Goal: Task Accomplishment & Management: Manage account settings

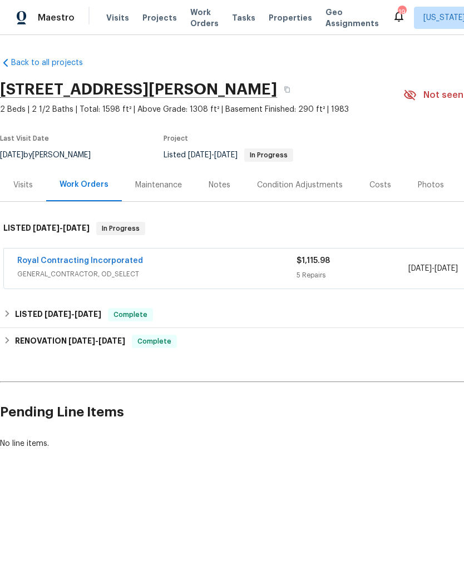
click at [161, 21] on span "Projects" at bounding box center [159, 17] width 34 height 11
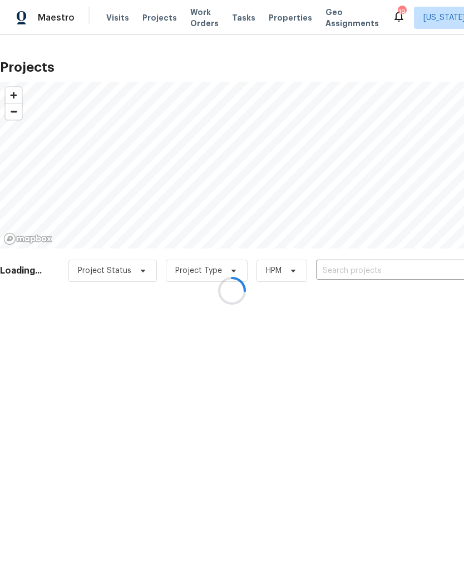
click at [353, 269] on div at bounding box center [232, 290] width 464 height 581
click at [353, 272] on div at bounding box center [232, 290] width 464 height 581
click at [346, 266] on div at bounding box center [232, 290] width 464 height 581
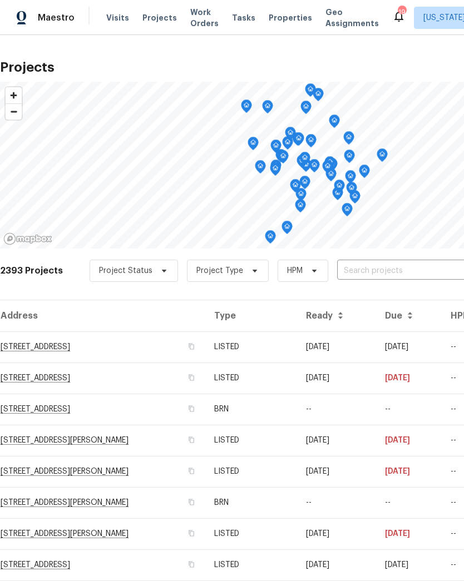
click at [371, 270] on input "text" at bounding box center [400, 270] width 127 height 17
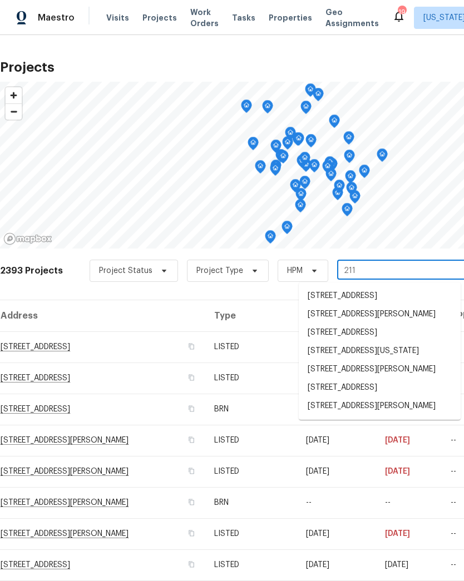
type input "2115"
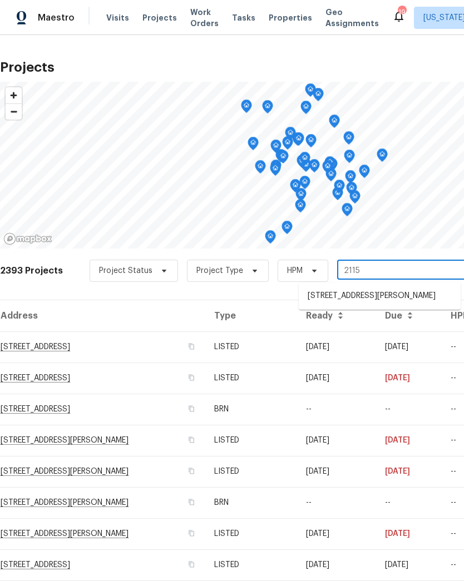
click at [365, 296] on li "[STREET_ADDRESS][PERSON_NAME]" at bounding box center [379, 296] width 162 height 18
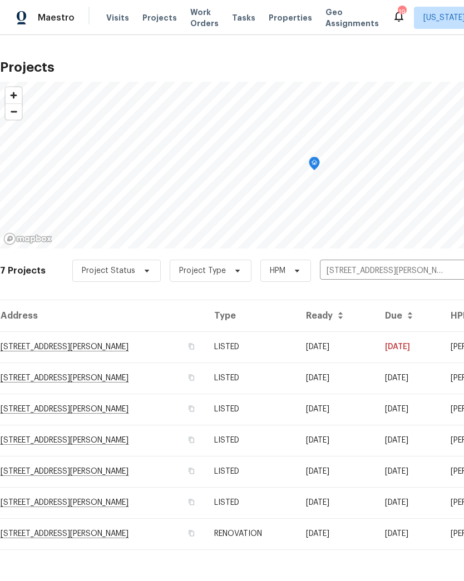
click at [296, 347] on td "LISTED" at bounding box center [250, 346] width 91 height 31
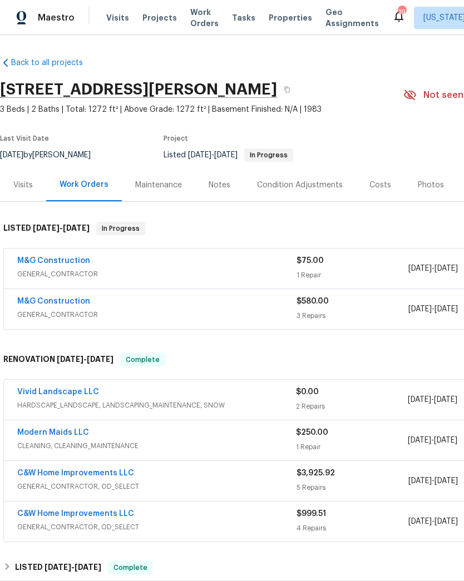
click at [337, 262] on div "$75.00" at bounding box center [352, 260] width 112 height 11
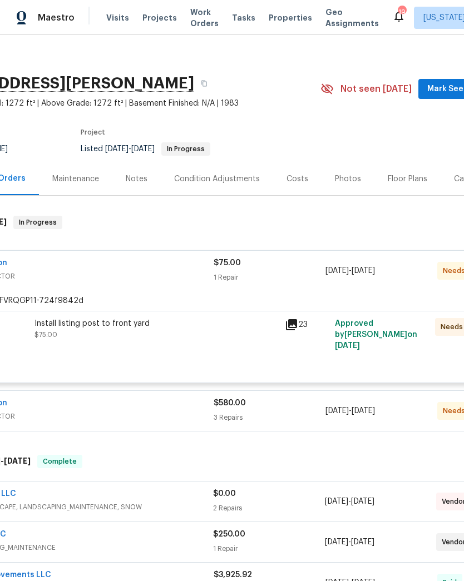
scroll to position [13, 41]
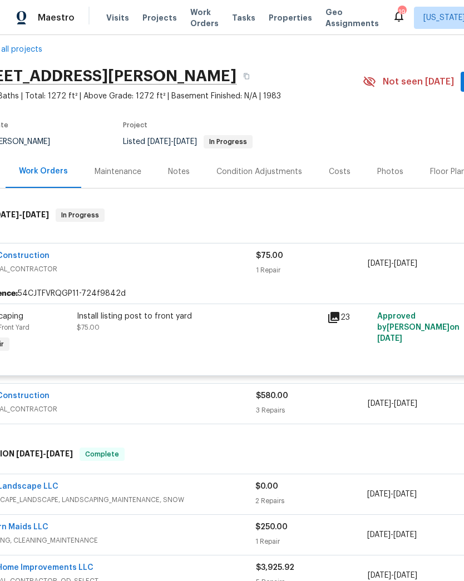
click at [336, 322] on icon at bounding box center [333, 317] width 11 height 11
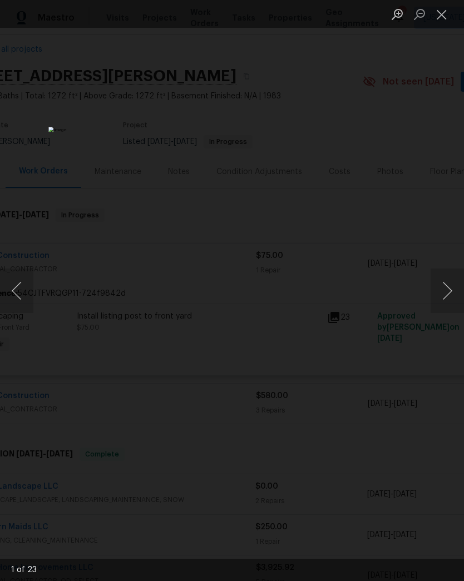
click at [444, 290] on button "Next image" at bounding box center [446, 290] width 33 height 44
click at [444, 293] on button "Next image" at bounding box center [446, 290] width 33 height 44
click at [441, 290] on button "Next image" at bounding box center [446, 290] width 33 height 44
click at [440, 291] on button "Next image" at bounding box center [446, 290] width 33 height 44
click at [444, 290] on button "Next image" at bounding box center [446, 290] width 33 height 44
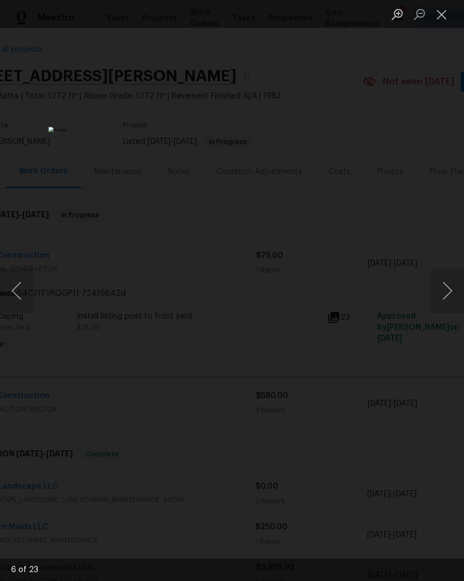
click at [444, 287] on button "Next image" at bounding box center [446, 290] width 33 height 44
click at [444, 288] on button "Next image" at bounding box center [446, 290] width 33 height 44
click at [445, 288] on button "Next image" at bounding box center [446, 290] width 33 height 44
click at [442, 289] on button "Next image" at bounding box center [446, 290] width 33 height 44
click at [444, 286] on button "Next image" at bounding box center [446, 290] width 33 height 44
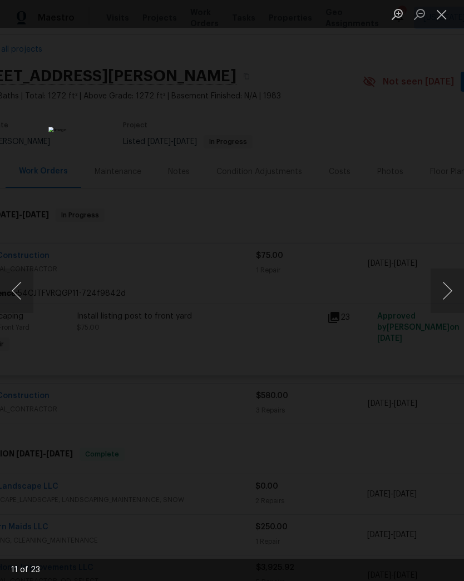
click at [442, 287] on button "Next image" at bounding box center [446, 290] width 33 height 44
click at [444, 286] on button "Next image" at bounding box center [446, 290] width 33 height 44
click at [442, 287] on button "Next image" at bounding box center [446, 290] width 33 height 44
click at [441, 287] on button "Next image" at bounding box center [446, 290] width 33 height 44
click at [444, 287] on button "Next image" at bounding box center [446, 290] width 33 height 44
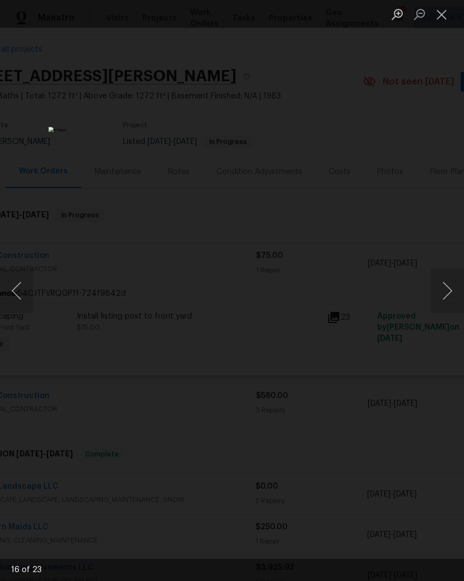
click at [442, 287] on button "Next image" at bounding box center [446, 290] width 33 height 44
click at [441, 286] on button "Next image" at bounding box center [446, 290] width 33 height 44
click at [441, 287] on button "Next image" at bounding box center [446, 290] width 33 height 44
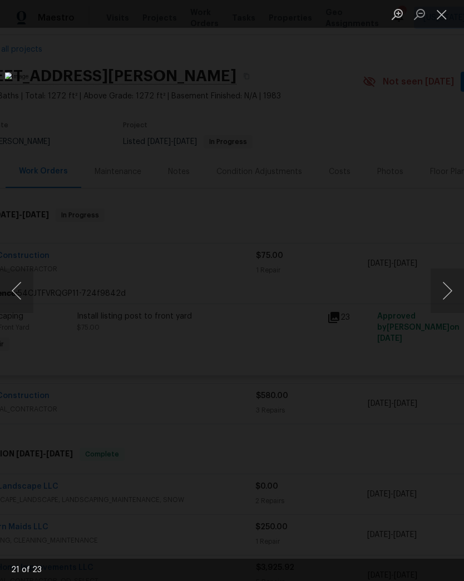
click at [440, 288] on button "Next image" at bounding box center [446, 290] width 33 height 44
click at [440, 287] on button "Next image" at bounding box center [446, 290] width 33 height 44
click at [441, 286] on button "Next image" at bounding box center [446, 290] width 33 height 44
click at [440, 286] on button "Next image" at bounding box center [446, 290] width 33 height 44
click at [445, 17] on button "Close lightbox" at bounding box center [441, 13] width 22 height 19
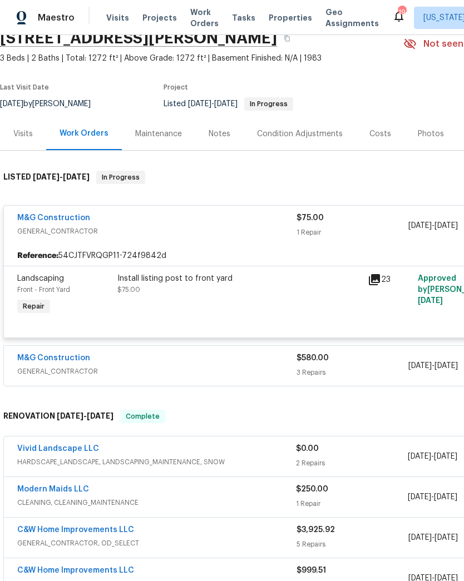
scroll to position [51, 0]
click at [272, 368] on span "GENERAL_CONTRACTOR" at bounding box center [156, 371] width 279 height 11
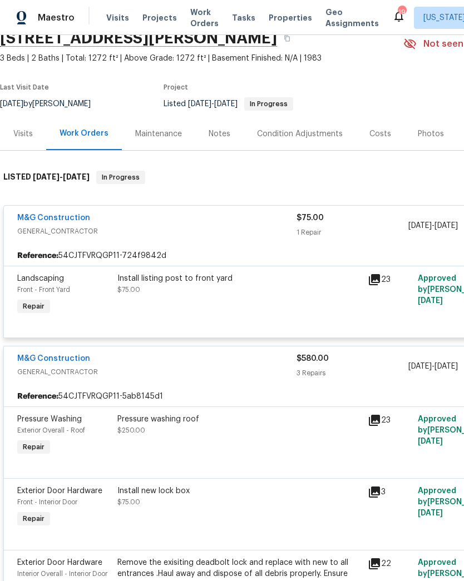
click at [321, 423] on div "Pressure washing roof" at bounding box center [238, 419] width 243 height 11
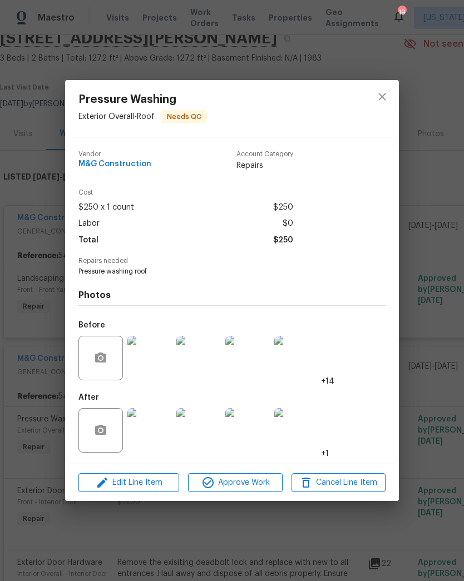
click at [149, 430] on img at bounding box center [149, 430] width 44 height 44
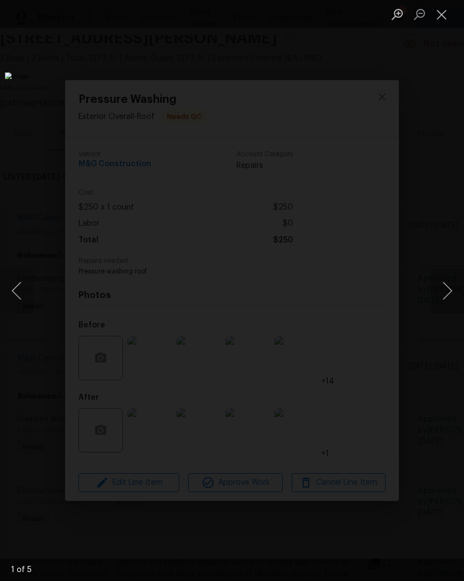
click at [444, 283] on button "Next image" at bounding box center [446, 290] width 33 height 44
click at [441, 282] on button "Next image" at bounding box center [446, 290] width 33 height 44
click at [438, 280] on button "Next image" at bounding box center [446, 290] width 33 height 44
click at [437, 277] on button "Next image" at bounding box center [446, 290] width 33 height 44
click at [442, 275] on button "Next image" at bounding box center [446, 290] width 33 height 44
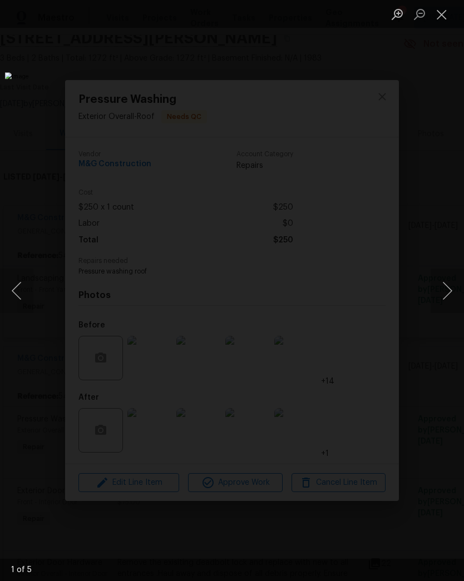
click at [23, 298] on button "Previous image" at bounding box center [16, 290] width 33 height 44
click at [441, 277] on button "Next image" at bounding box center [446, 290] width 33 height 44
click at [444, 284] on button "Next image" at bounding box center [446, 290] width 33 height 44
click at [445, 283] on button "Next image" at bounding box center [446, 290] width 33 height 44
click at [445, 285] on button "Next image" at bounding box center [446, 290] width 33 height 44
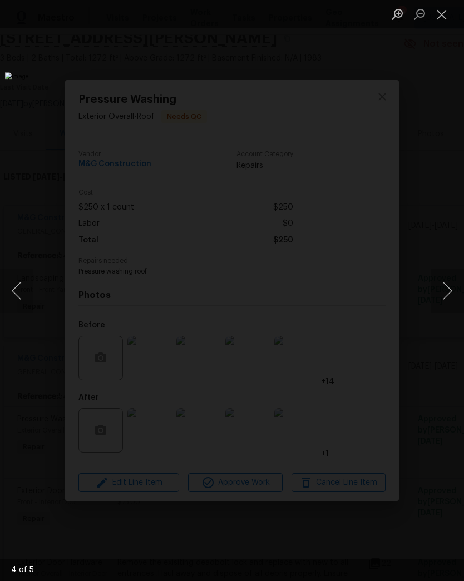
click at [444, 285] on button "Next image" at bounding box center [446, 290] width 33 height 44
click at [444, 287] on button "Next image" at bounding box center [446, 290] width 33 height 44
click at [441, 14] on button "Close lightbox" at bounding box center [441, 13] width 22 height 19
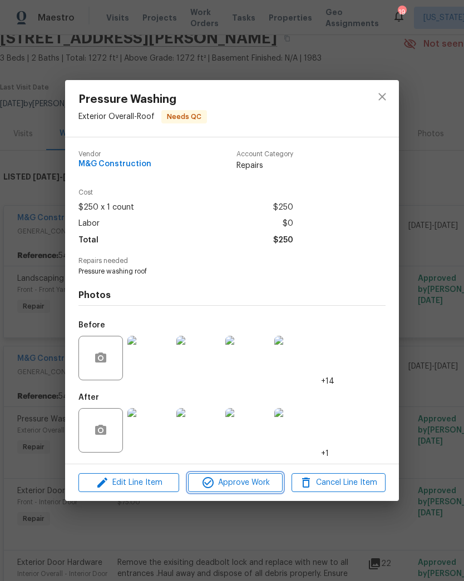
click at [240, 487] on span "Approve Work" at bounding box center [234, 483] width 87 height 14
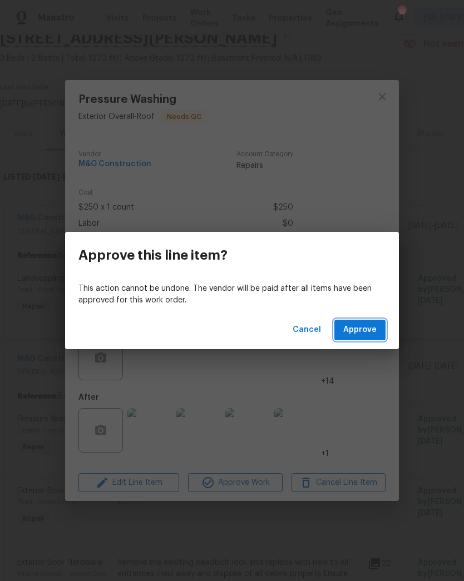
click at [362, 333] on span "Approve" at bounding box center [359, 330] width 33 height 14
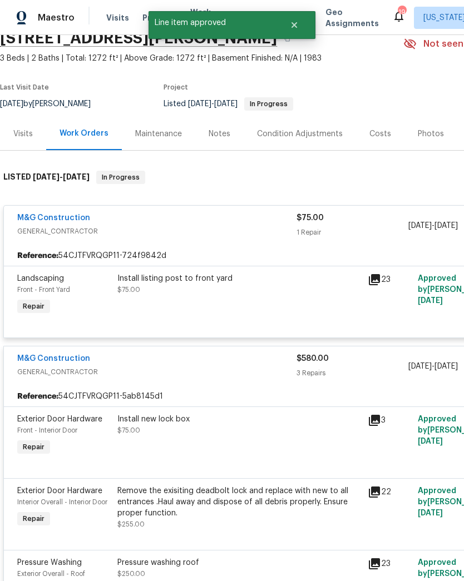
click at [283, 449] on div "Install new lock box $75.00" at bounding box center [239, 435] width 250 height 51
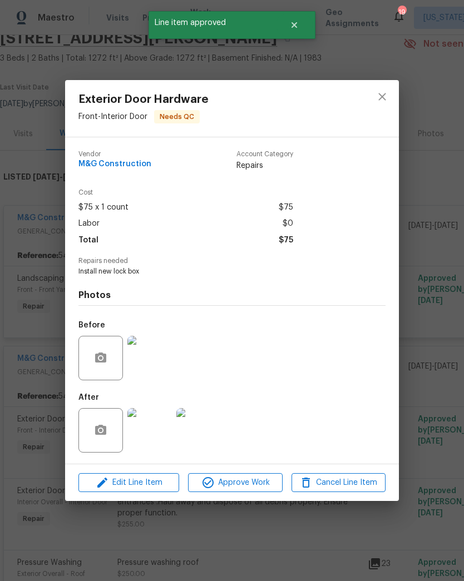
click at [151, 425] on img at bounding box center [149, 430] width 44 height 44
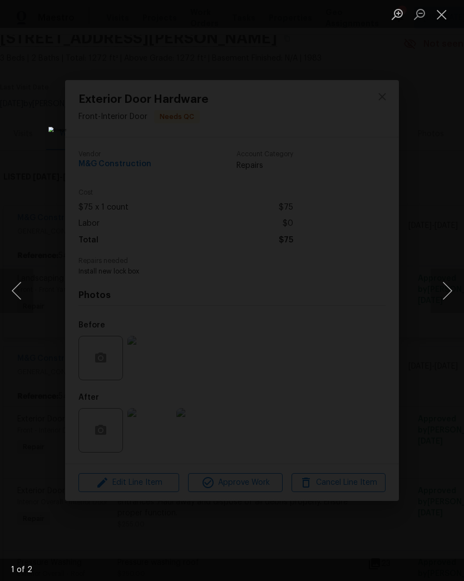
click at [444, 296] on button "Next image" at bounding box center [446, 290] width 33 height 44
click at [441, 14] on button "Close lightbox" at bounding box center [441, 13] width 22 height 19
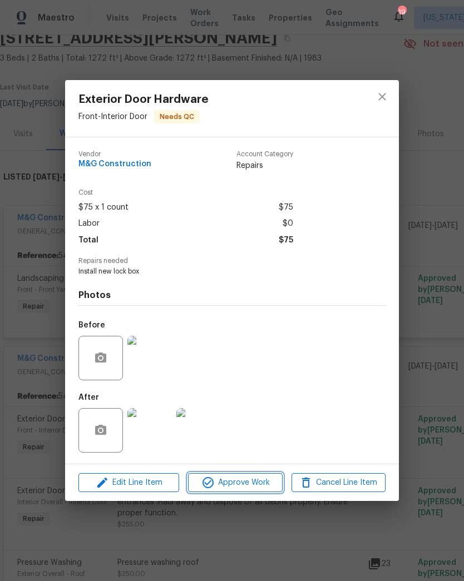
click at [263, 482] on span "Approve Work" at bounding box center [234, 483] width 87 height 14
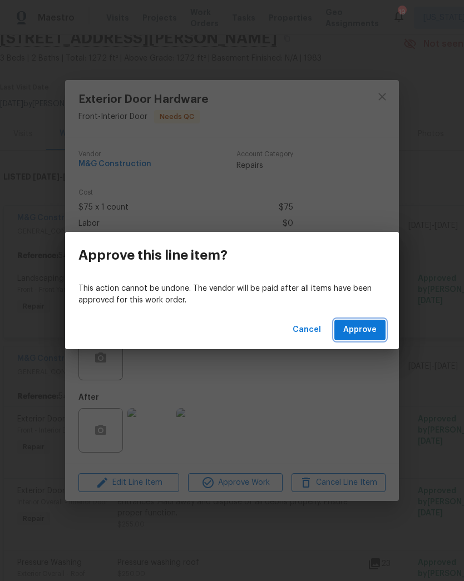
click at [370, 328] on span "Approve" at bounding box center [359, 330] width 33 height 14
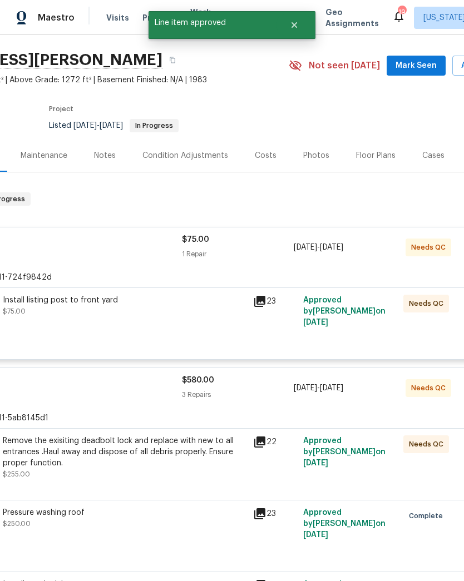
scroll to position [29, 113]
click at [215, 326] on div "Install listing post to front yard $75.00" at bounding box center [126, 316] width 250 height 51
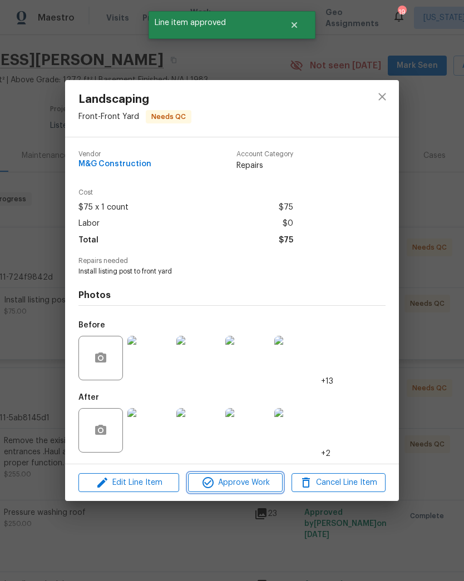
click at [258, 487] on span "Approve Work" at bounding box center [234, 483] width 87 height 14
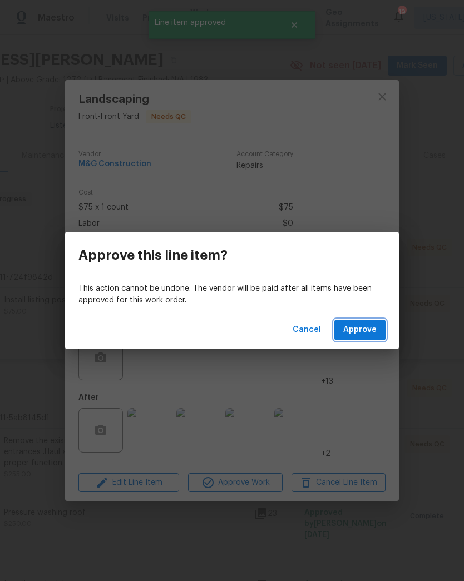
click at [370, 332] on span "Approve" at bounding box center [359, 330] width 33 height 14
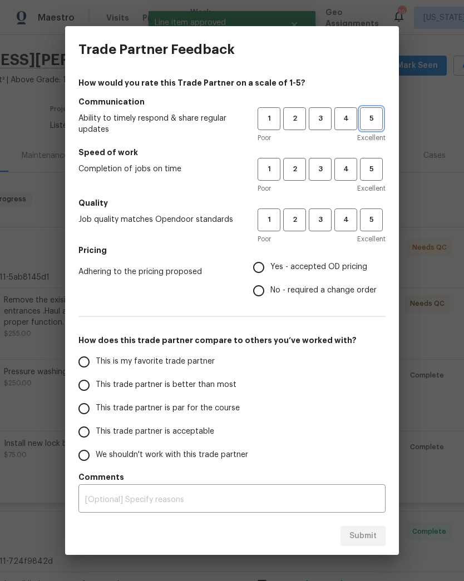
click at [371, 119] on span "5" at bounding box center [371, 118] width 21 height 13
click at [376, 163] on span "5" at bounding box center [371, 169] width 21 height 13
click at [374, 213] on span "5" at bounding box center [371, 219] width 21 height 13
click at [270, 268] on input "Yes - accepted OD pricing" at bounding box center [258, 267] width 23 height 23
radio input "true"
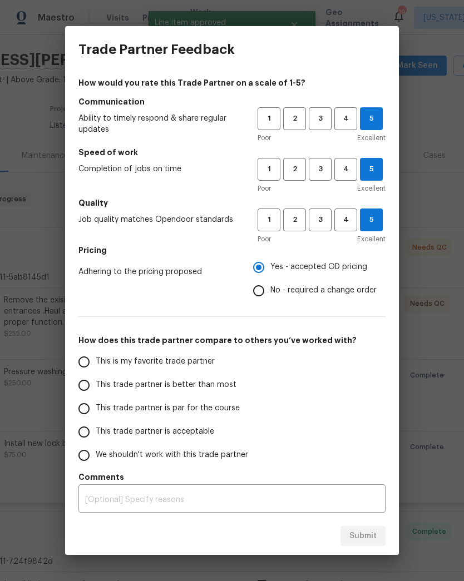
click at [93, 366] on input "This is my favorite trade partner" at bounding box center [83, 361] width 23 height 23
click at [368, 531] on span "Submit" at bounding box center [362, 536] width 27 height 14
radio input "true"
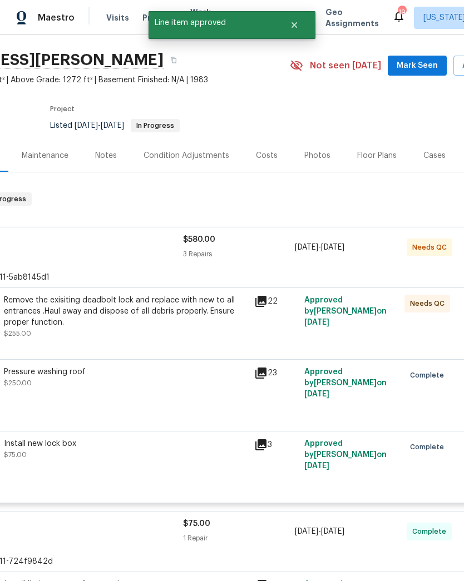
radio input "false"
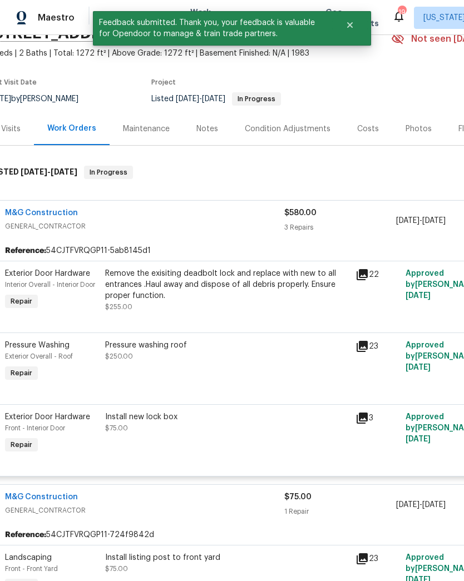
scroll to position [56, 16]
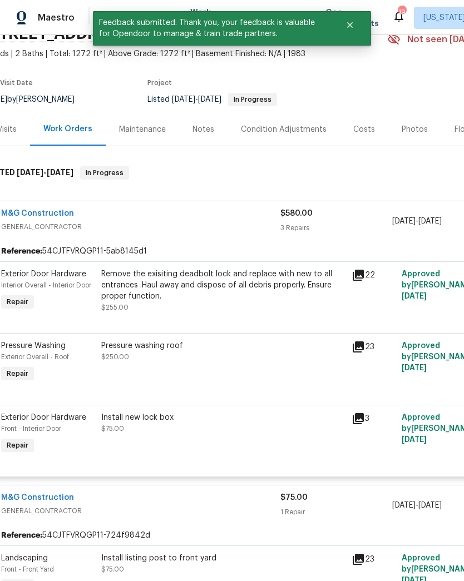
click at [247, 294] on div "Remove the exisiting deadbolt lock and replace with new to all entrances .Haul …" at bounding box center [222, 284] width 243 height 33
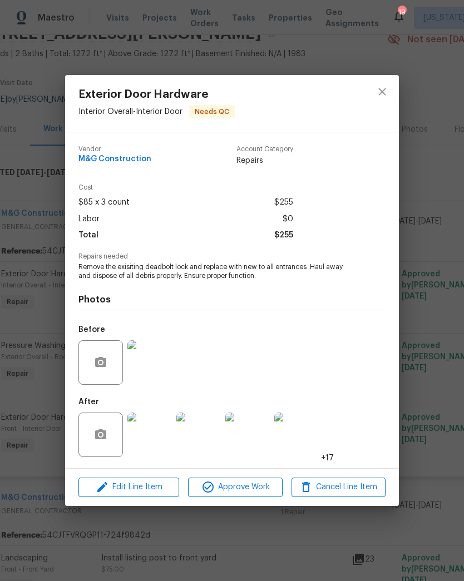
click at [150, 426] on img at bounding box center [149, 434] width 44 height 44
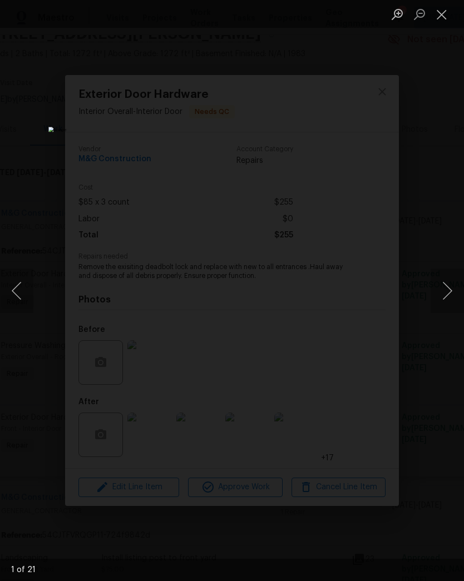
click at [442, 298] on button "Next image" at bounding box center [446, 290] width 33 height 44
click at [443, 296] on button "Next image" at bounding box center [446, 290] width 33 height 44
click at [442, 296] on button "Next image" at bounding box center [446, 290] width 33 height 44
click at [442, 19] on button "Close lightbox" at bounding box center [441, 13] width 22 height 19
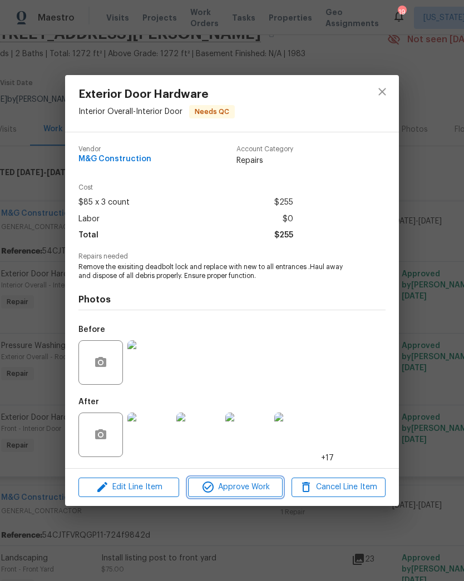
click at [258, 486] on span "Approve Work" at bounding box center [234, 487] width 87 height 14
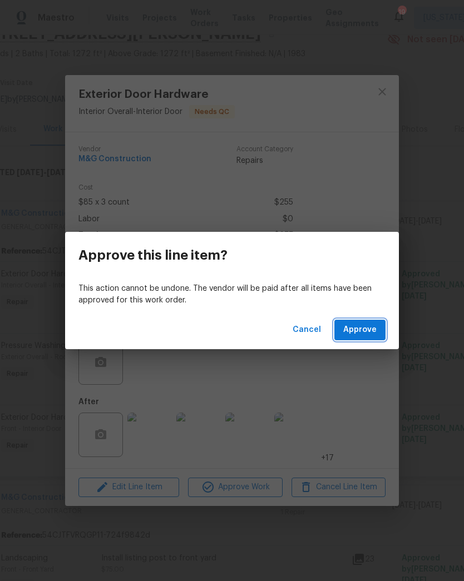
click at [367, 338] on button "Approve" at bounding box center [359, 330] width 51 height 21
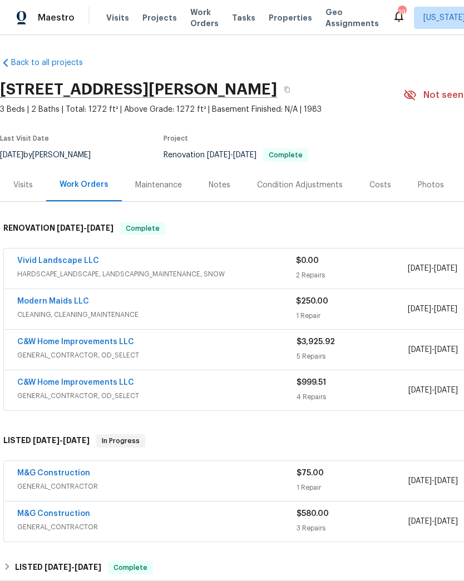
scroll to position [0, 0]
click at [221, 185] on div "Notes" at bounding box center [219, 185] width 22 height 11
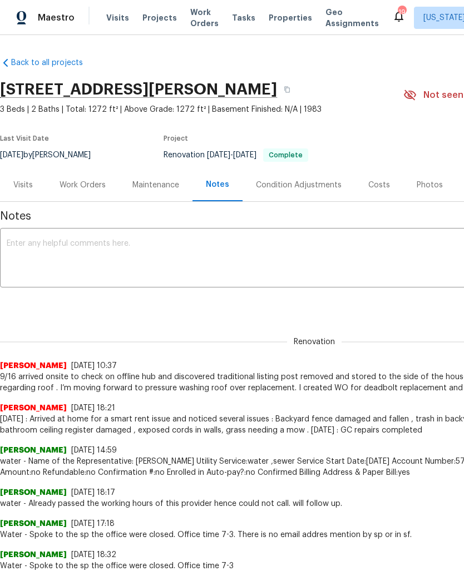
click at [89, 183] on div "Work Orders" at bounding box center [82, 185] width 46 height 11
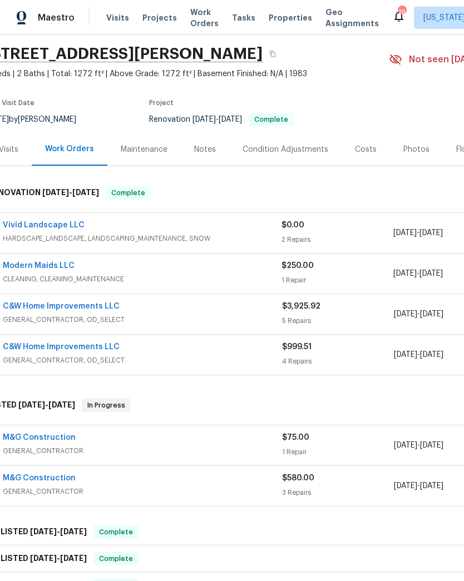
scroll to position [36, 14]
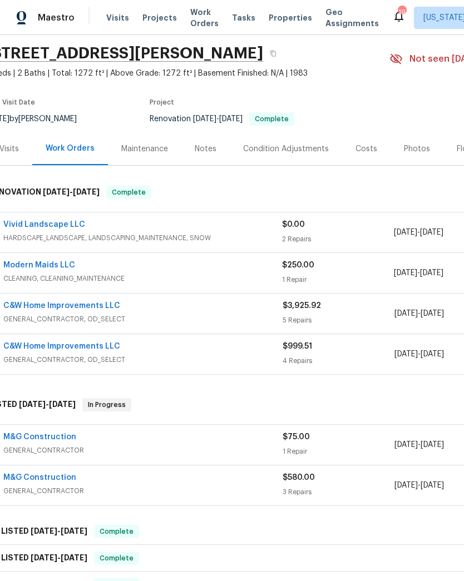
click at [278, 488] on span "GENERAL_CONTRACTOR" at bounding box center [142, 490] width 279 height 11
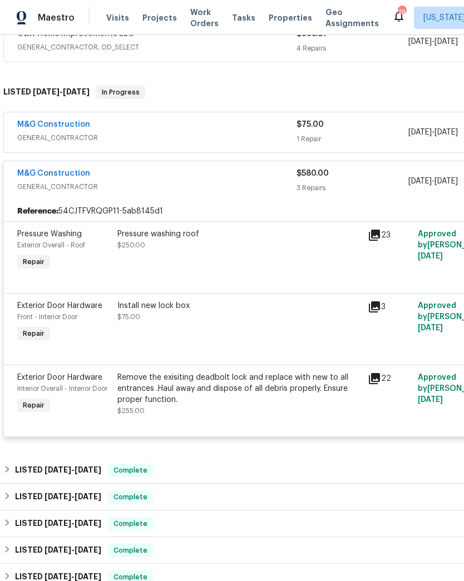
scroll to position [352, 0]
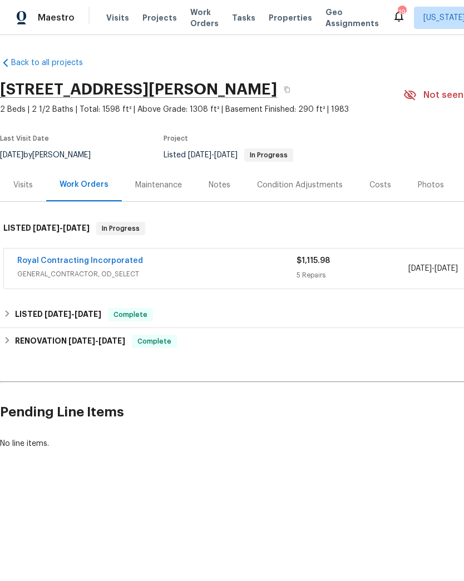
click at [157, 18] on span "Projects" at bounding box center [159, 17] width 34 height 11
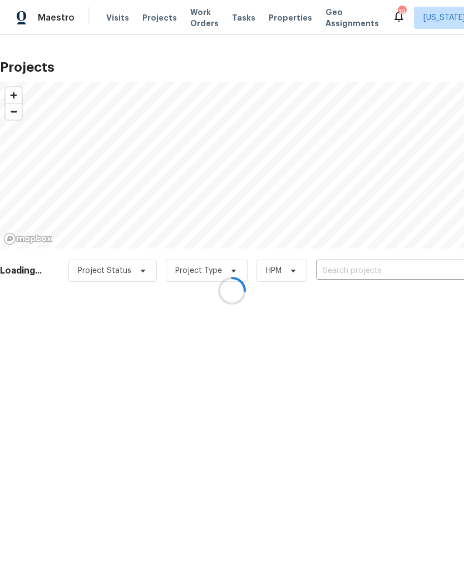
click at [360, 271] on div at bounding box center [232, 290] width 464 height 581
click at [365, 273] on input "text" at bounding box center [379, 270] width 127 height 17
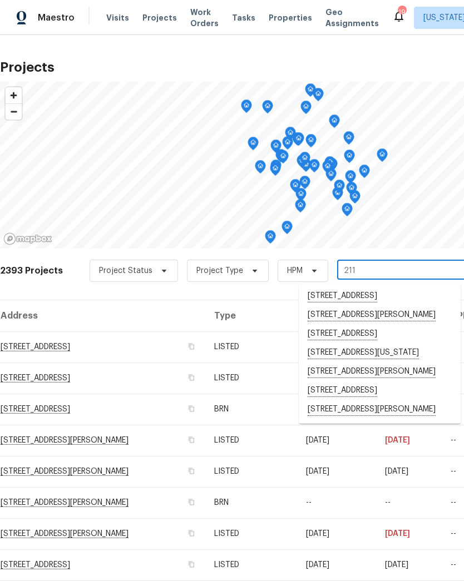
type input "2115"
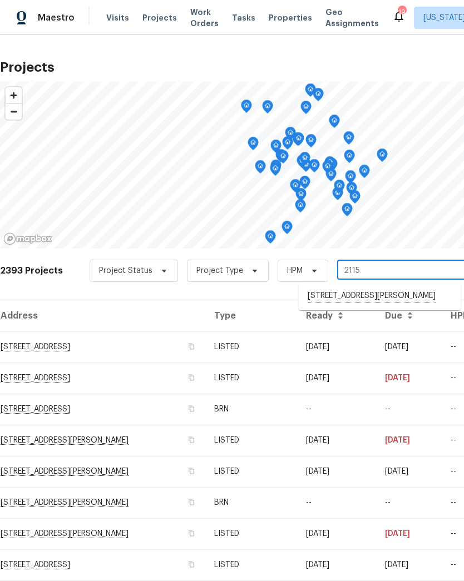
click at [370, 296] on li "2115 Greenwood Dr, Waldorf, MD 20601" at bounding box center [379, 296] width 162 height 19
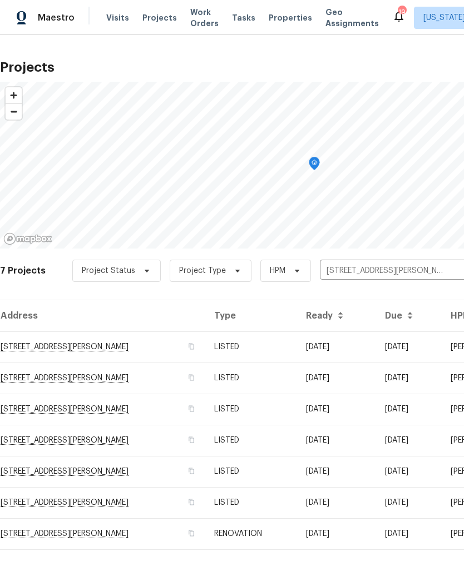
click at [293, 348] on td "LISTED" at bounding box center [250, 346] width 91 height 31
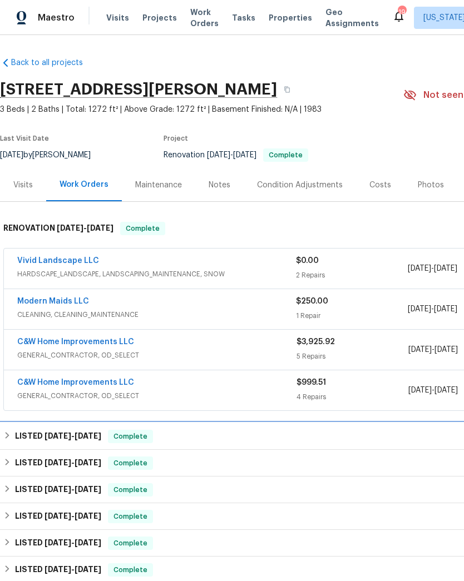
click at [190, 429] on div "LISTED 9/17/25 - 9/17/25 Complete" at bounding box center [314, 436] width 628 height 27
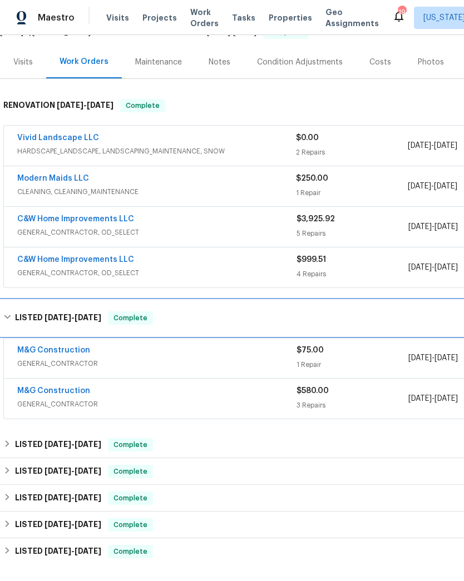
scroll to position [123, 0]
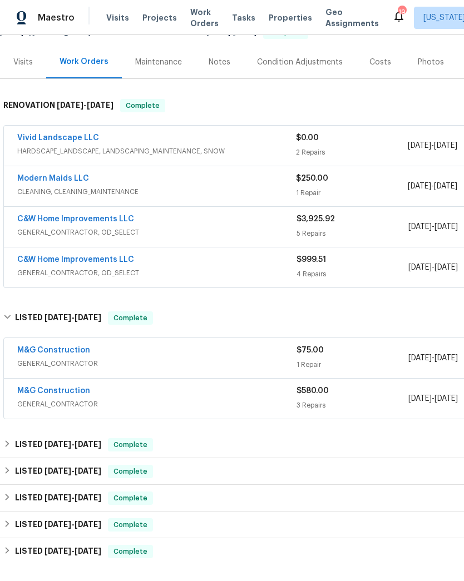
click at [409, 401] on span "[DATE]" at bounding box center [419, 399] width 23 height 8
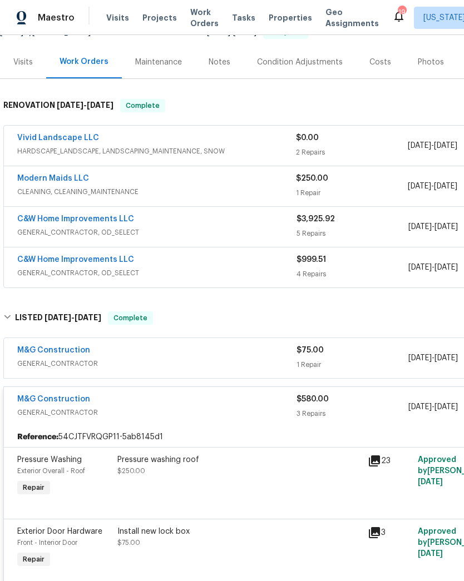
click at [375, 462] on icon at bounding box center [373, 460] width 13 height 13
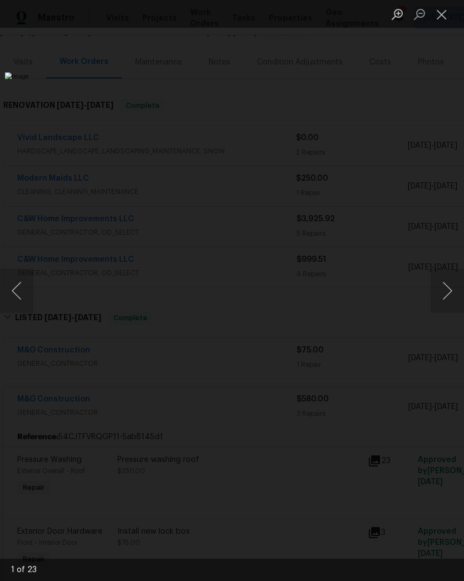
click at [444, 290] on button "Next image" at bounding box center [446, 290] width 33 height 44
click at [445, 286] on button "Next image" at bounding box center [446, 290] width 33 height 44
click at [444, 290] on button "Next image" at bounding box center [446, 290] width 33 height 44
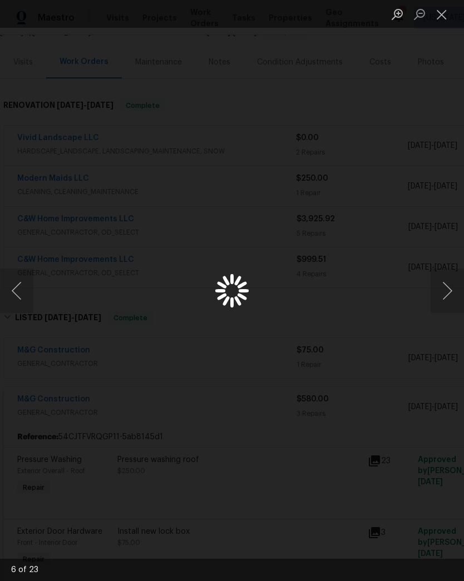
click at [443, 294] on button "Next image" at bounding box center [446, 290] width 33 height 44
click at [448, 292] on button "Next image" at bounding box center [446, 290] width 33 height 44
click at [448, 291] on button "Next image" at bounding box center [446, 290] width 33 height 44
click at [448, 290] on button "Next image" at bounding box center [446, 290] width 33 height 44
click at [442, 290] on button "Next image" at bounding box center [446, 290] width 33 height 44
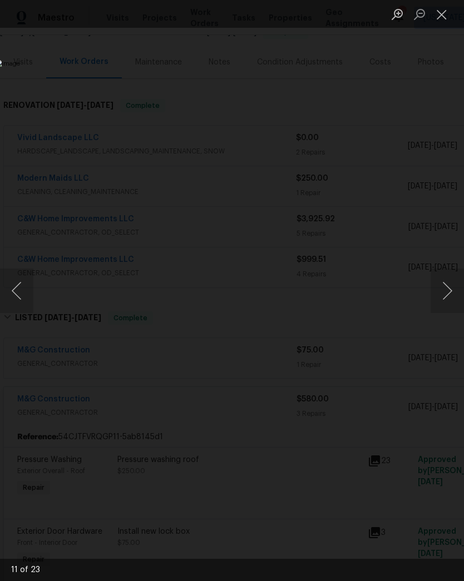
click at [442, 289] on button "Next image" at bounding box center [446, 290] width 33 height 44
click at [444, 290] on button "Next image" at bounding box center [446, 290] width 33 height 44
click at [443, 290] on button "Next image" at bounding box center [446, 290] width 33 height 44
click at [445, 288] on button "Next image" at bounding box center [446, 290] width 33 height 44
click at [445, 287] on button "Next image" at bounding box center [446, 290] width 33 height 44
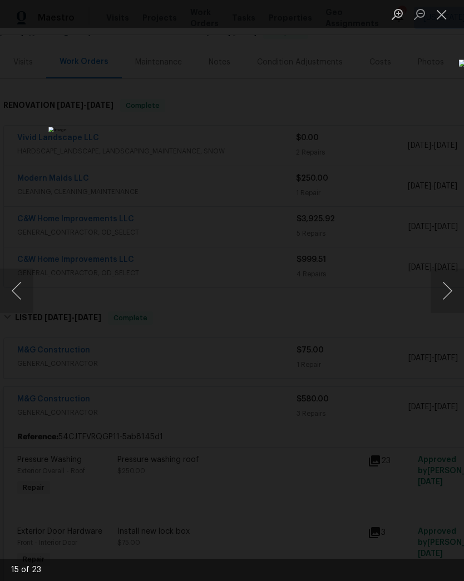
click at [444, 290] on button "Next image" at bounding box center [446, 290] width 33 height 44
click at [445, 288] on button "Next image" at bounding box center [446, 290] width 33 height 44
click at [443, 290] on button "Next image" at bounding box center [446, 290] width 33 height 44
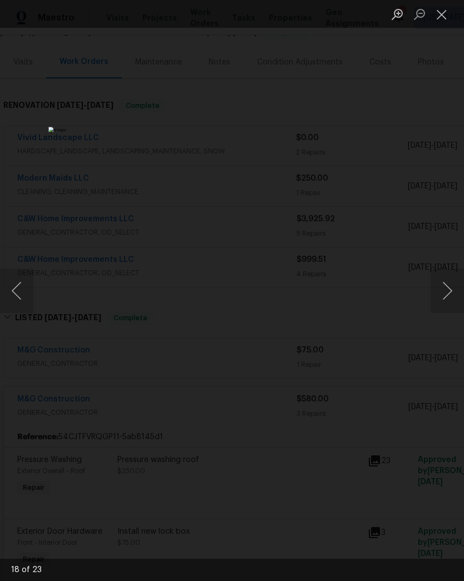
click at [442, 290] on button "Next image" at bounding box center [446, 290] width 33 height 44
click at [444, 288] on button "Next image" at bounding box center [446, 290] width 33 height 44
click at [444, 290] on button "Next image" at bounding box center [446, 290] width 33 height 44
click at [445, 292] on button "Next image" at bounding box center [446, 290] width 33 height 44
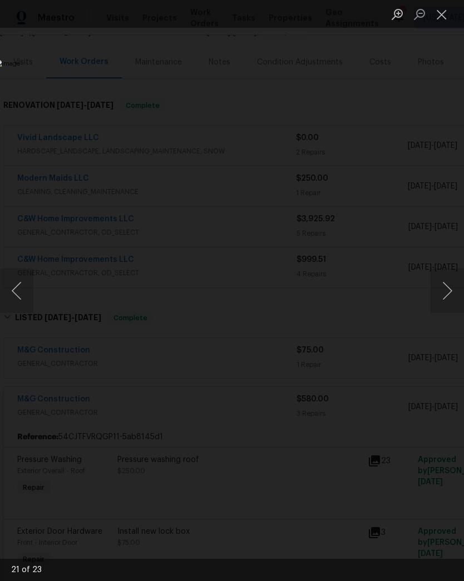
click at [447, 292] on button "Next image" at bounding box center [446, 290] width 33 height 44
click at [444, 293] on button "Next image" at bounding box center [446, 290] width 33 height 44
click at [442, 289] on button "Next image" at bounding box center [446, 290] width 33 height 44
click at [442, 288] on button "Next image" at bounding box center [446, 290] width 33 height 44
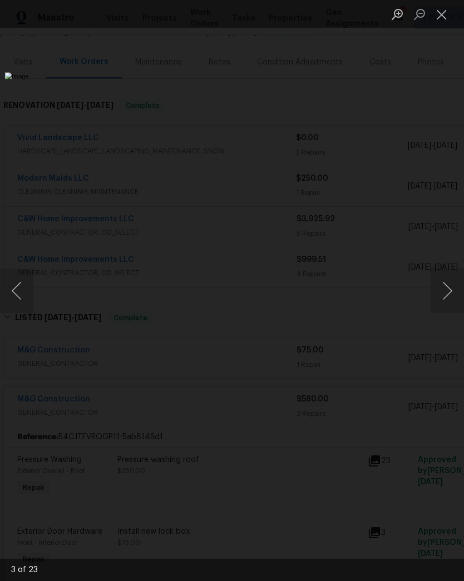
click at [445, 289] on button "Next image" at bounding box center [446, 290] width 33 height 44
click at [445, 288] on button "Next image" at bounding box center [446, 290] width 33 height 44
click at [447, 289] on button "Next image" at bounding box center [446, 290] width 33 height 44
click at [443, 14] on button "Close lightbox" at bounding box center [441, 13] width 22 height 19
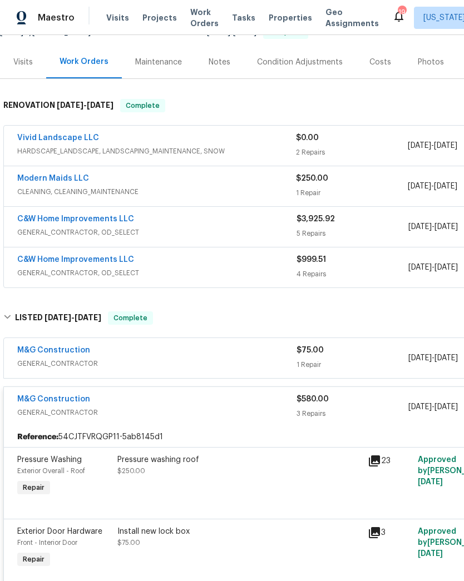
click at [342, 357] on div "$75.00 1 Repair" at bounding box center [352, 358] width 112 height 27
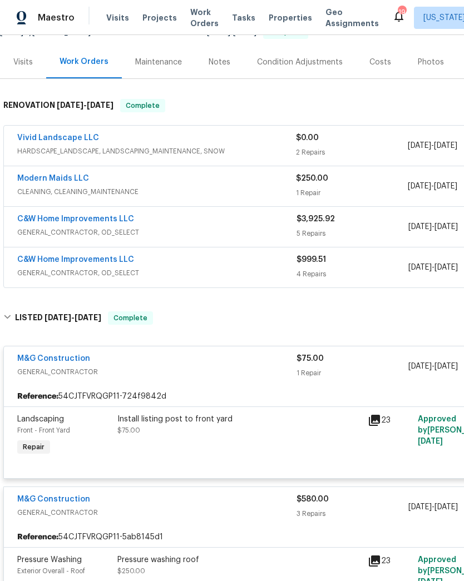
click at [379, 415] on icon at bounding box center [373, 420] width 11 height 11
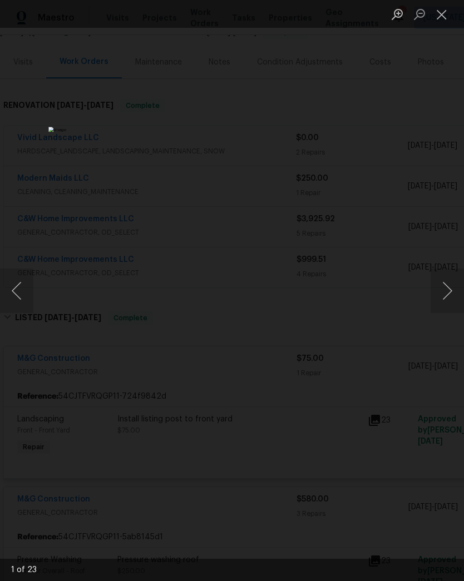
click at [442, 289] on button "Next image" at bounding box center [446, 290] width 33 height 44
click at [446, 287] on button "Next image" at bounding box center [446, 290] width 33 height 44
click at [444, 285] on button "Next image" at bounding box center [446, 290] width 33 height 44
click at [442, 284] on button "Next image" at bounding box center [446, 290] width 33 height 44
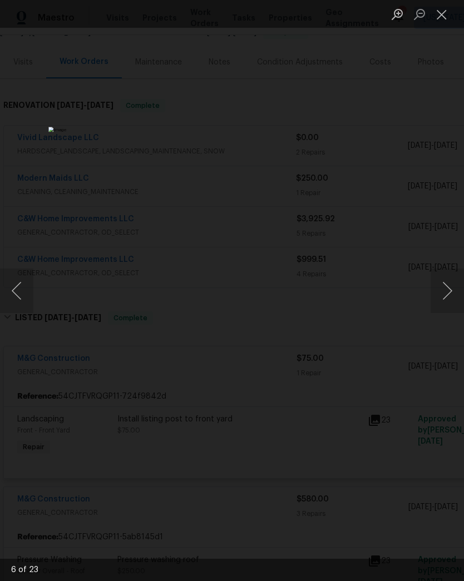
click at [442, 283] on button "Next image" at bounding box center [446, 290] width 33 height 44
click at [443, 285] on button "Next image" at bounding box center [446, 290] width 33 height 44
click at [441, 286] on button "Next image" at bounding box center [446, 290] width 33 height 44
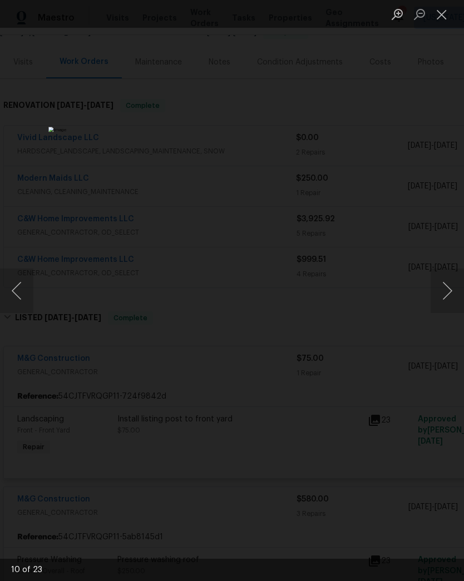
click at [442, 287] on button "Next image" at bounding box center [446, 290] width 33 height 44
click at [439, 288] on button "Next image" at bounding box center [446, 290] width 33 height 44
click at [437, 290] on button "Next image" at bounding box center [446, 290] width 33 height 44
click at [439, 290] on button "Next image" at bounding box center [446, 290] width 33 height 44
click at [438, 290] on button "Next image" at bounding box center [446, 290] width 33 height 44
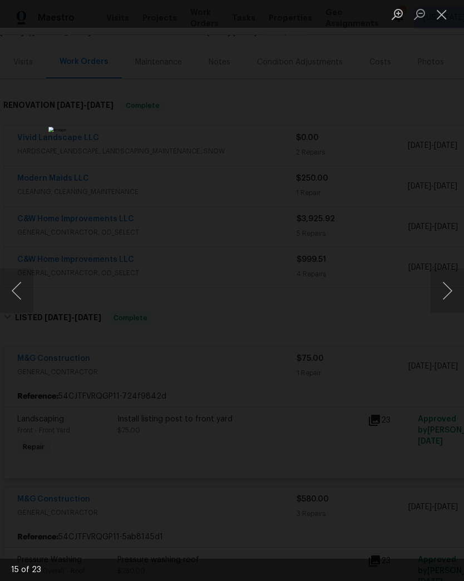
click at [439, 290] on button "Next image" at bounding box center [446, 290] width 33 height 44
click at [444, 288] on button "Next image" at bounding box center [446, 290] width 33 height 44
click at [445, 287] on button "Next image" at bounding box center [446, 290] width 33 height 44
click at [442, 287] on button "Next image" at bounding box center [446, 290] width 33 height 44
click at [441, 286] on button "Next image" at bounding box center [446, 290] width 33 height 44
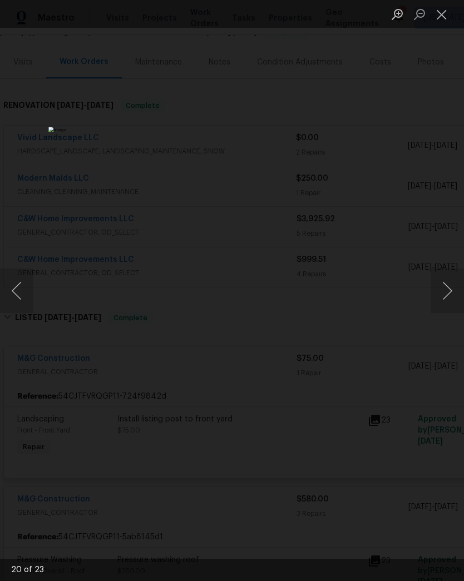
click at [444, 286] on button "Next image" at bounding box center [446, 290] width 33 height 44
click at [442, 287] on button "Next image" at bounding box center [446, 290] width 33 height 44
click at [442, 290] on button "Next image" at bounding box center [446, 290] width 33 height 44
click at [442, 291] on button "Next image" at bounding box center [446, 290] width 33 height 44
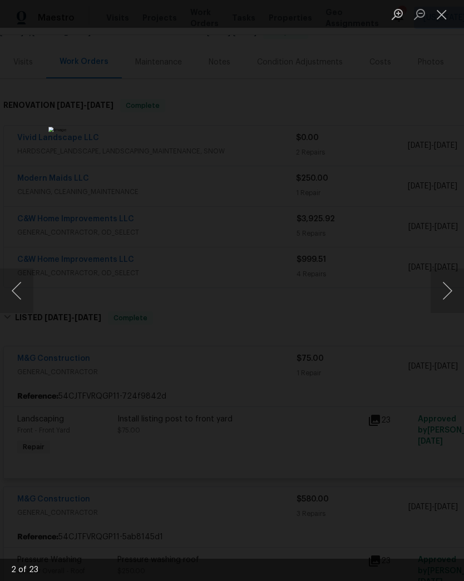
click at [441, 20] on button "Close lightbox" at bounding box center [441, 13] width 22 height 19
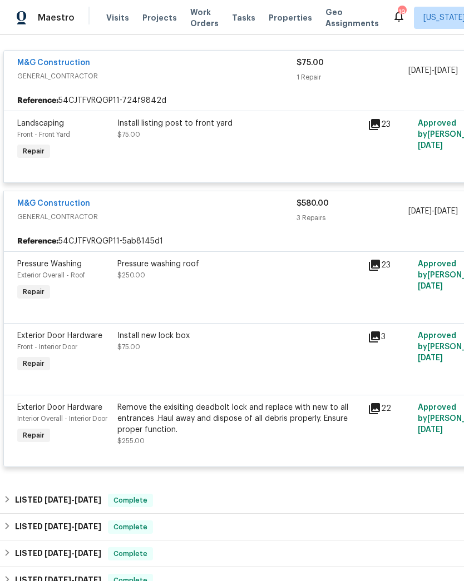
scroll to position [419, 0]
click at [377, 340] on icon at bounding box center [373, 336] width 13 height 13
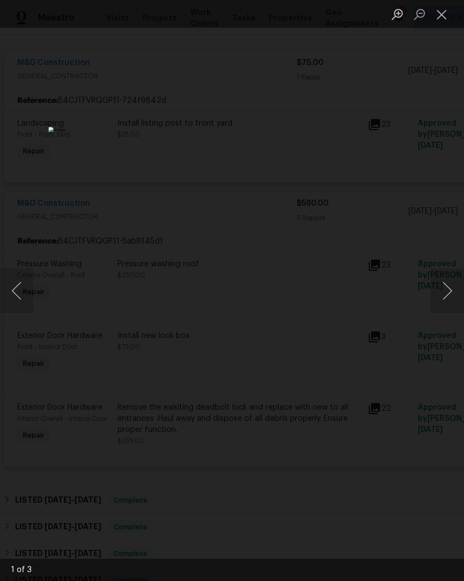
click at [445, 16] on button "Close lightbox" at bounding box center [441, 13] width 22 height 19
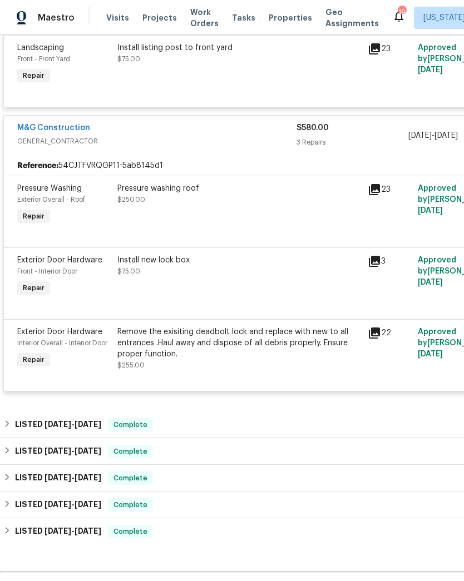
scroll to position [496, 0]
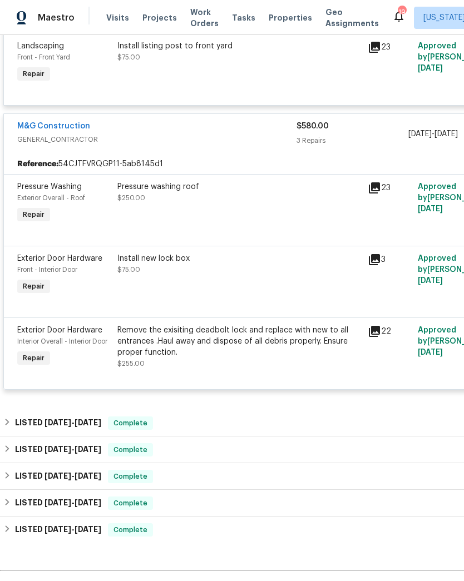
click at [374, 328] on icon at bounding box center [373, 331] width 11 height 11
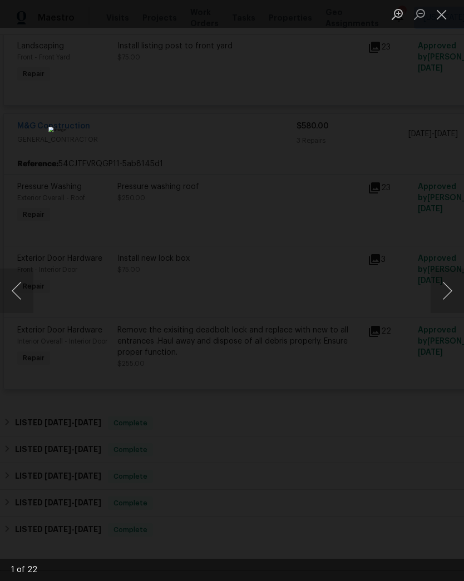
click at [445, 287] on button "Next image" at bounding box center [446, 290] width 33 height 44
click at [444, 289] on button "Next image" at bounding box center [446, 290] width 33 height 44
click at [449, 285] on button "Next image" at bounding box center [446, 290] width 33 height 44
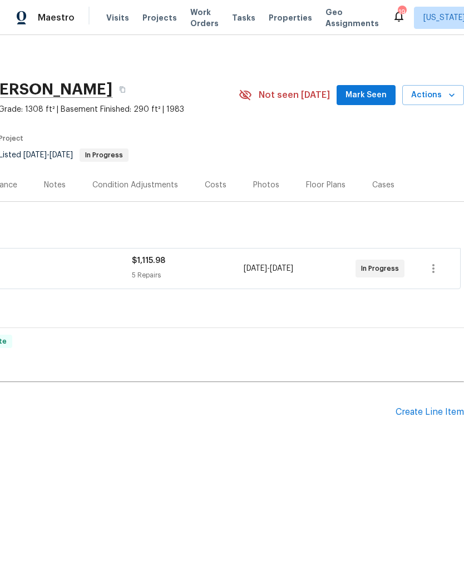
scroll to position [0, 165]
click at [158, 19] on span "Projects" at bounding box center [159, 17] width 34 height 11
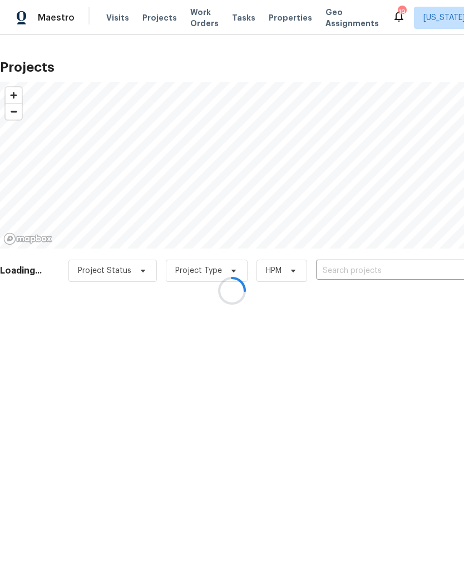
click at [362, 274] on div at bounding box center [232, 290] width 464 height 581
click at [383, 273] on div at bounding box center [232, 290] width 464 height 581
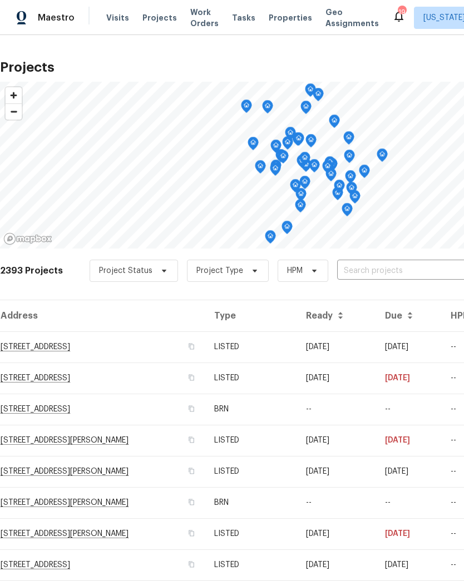
click at [386, 275] on input "text" at bounding box center [400, 270] width 127 height 17
type input "6631"
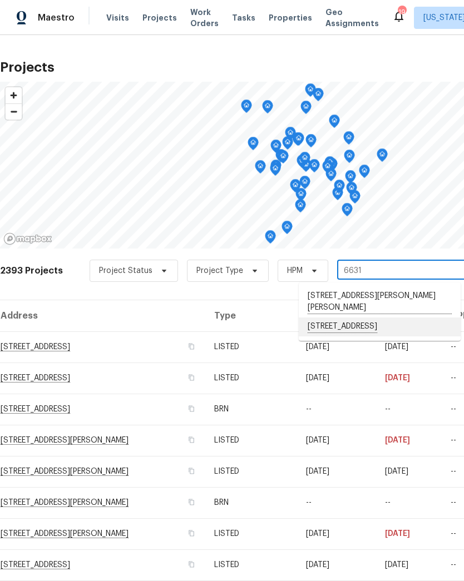
click at [356, 321] on li "6631 Rockleigh Way, Alexandria, VA 22315" at bounding box center [379, 326] width 162 height 19
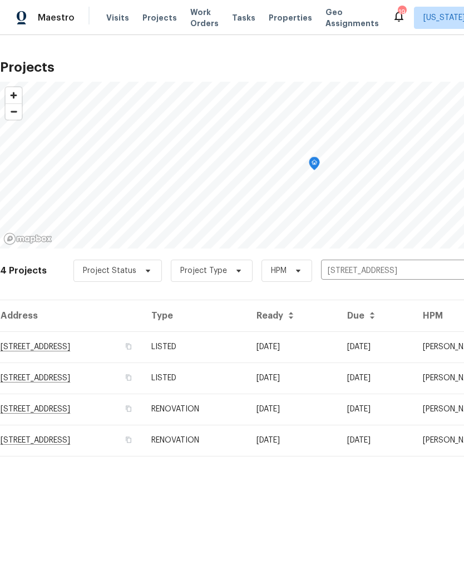
click at [338, 346] on td "03/06/25" at bounding box center [292, 346] width 91 height 31
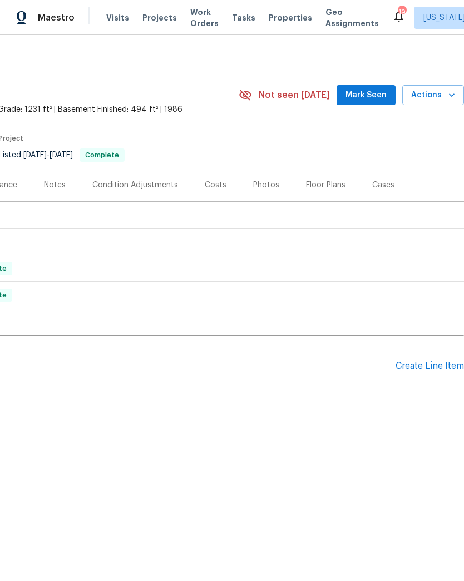
scroll to position [0, 165]
click at [431, 364] on div "Create Line Item" at bounding box center [429, 366] width 68 height 11
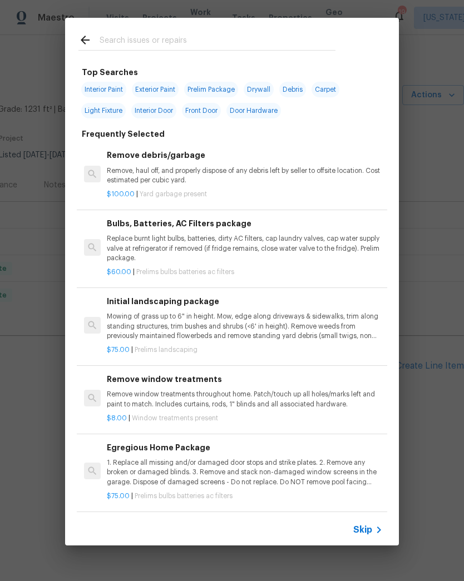
click at [278, 33] on input "text" at bounding box center [217, 41] width 236 height 17
type input "Deck"
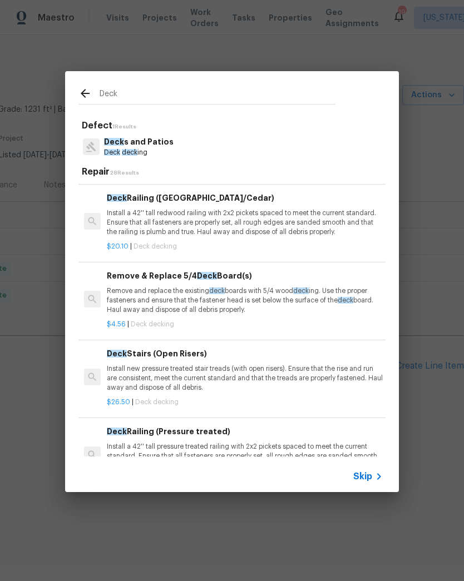
scroll to position [463, 0]
click at [257, 294] on p "Remove and replace the existing deck boards with 5/4 wood deck ing. Use the pro…" at bounding box center [245, 300] width 276 height 28
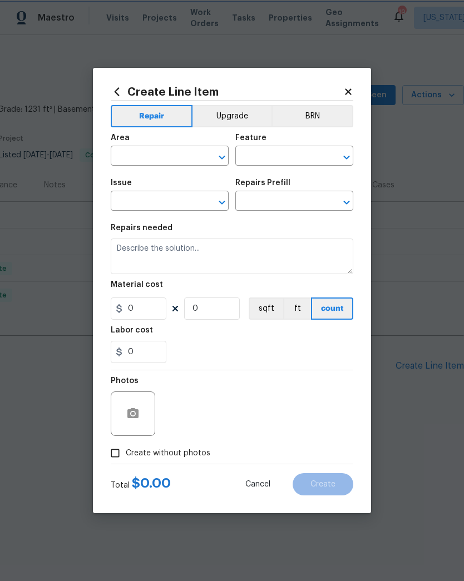
type input "Deck"
type input "Decks and Patios"
type textarea "Remove and replace the existing deck boards with 5/4 wood decking. Use the prop…"
type input "1"
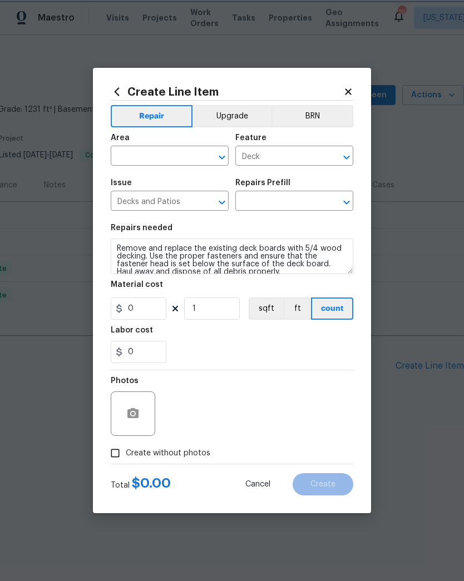
type input "Remove & Replace 5/4 Deck Board(s) $4.56"
type input "4.56"
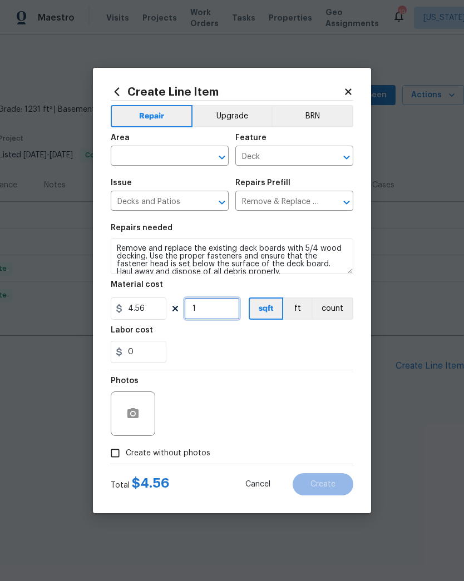
click at [215, 310] on input "1" at bounding box center [212, 308] width 56 height 22
type input "100"
click at [271, 358] on div "0" at bounding box center [232, 352] width 242 height 22
click at [216, 311] on input "100" at bounding box center [212, 308] width 56 height 22
click at [207, 347] on div "0" at bounding box center [232, 352] width 242 height 22
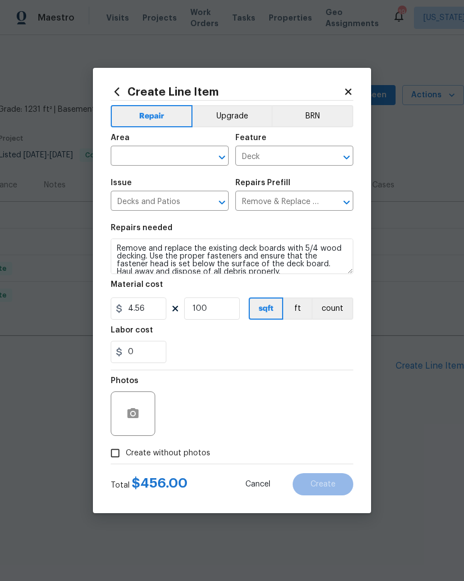
click at [218, 167] on span "Area ​" at bounding box center [170, 149] width 118 height 45
click at [217, 155] on icon "Open" at bounding box center [221, 157] width 13 height 13
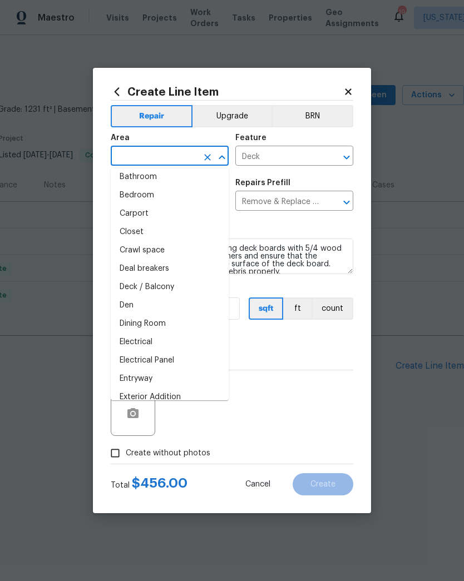
scroll to position [81, 0]
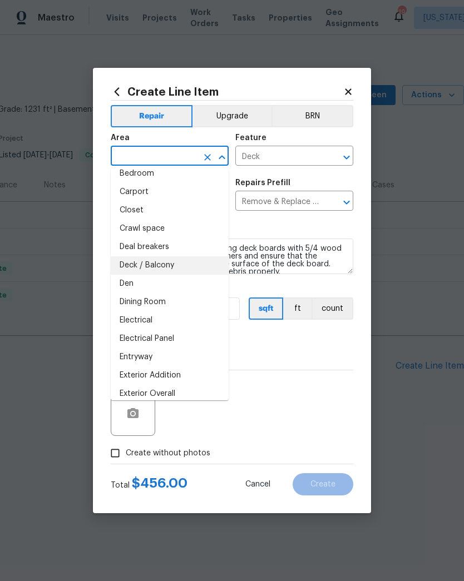
click at [180, 266] on li "Deck / Balcony" at bounding box center [170, 265] width 118 height 18
type input "Deck / Balcony"
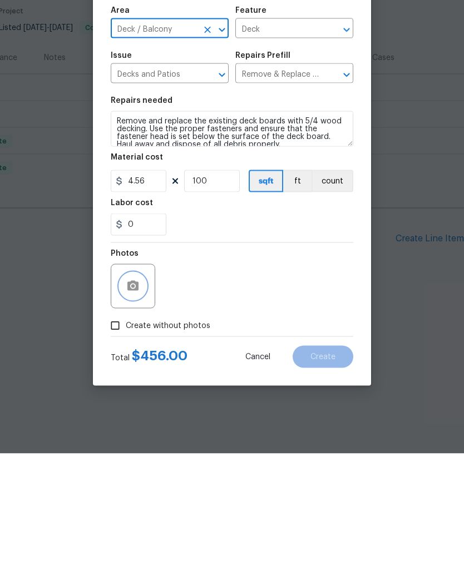
click at [136, 408] on icon "button" at bounding box center [132, 413] width 11 height 10
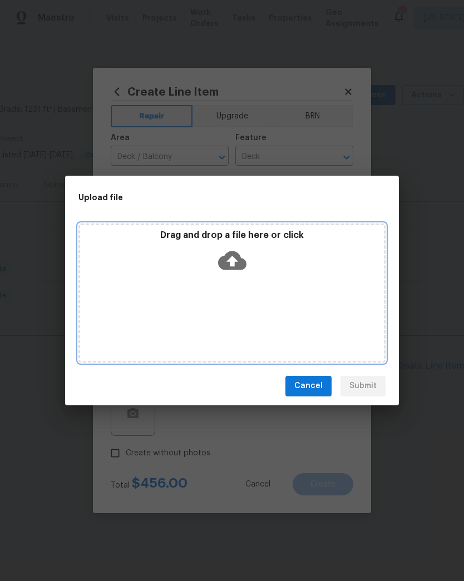
click at [241, 266] on icon at bounding box center [232, 260] width 28 height 19
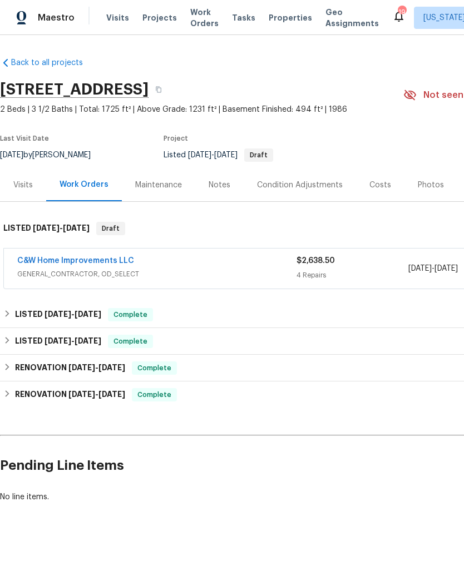
click at [181, 267] on div "C&W Home Improvements LLC" at bounding box center [156, 261] width 279 height 13
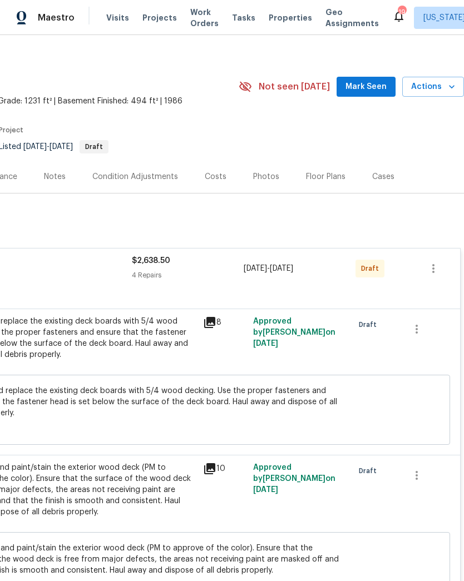
scroll to position [8, 165]
click at [434, 268] on icon "button" at bounding box center [433, 268] width 2 height 9
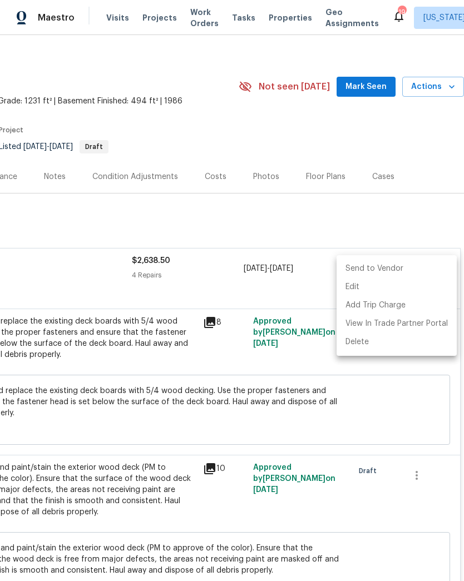
click at [415, 274] on li "Send to Vendor" at bounding box center [396, 269] width 120 height 18
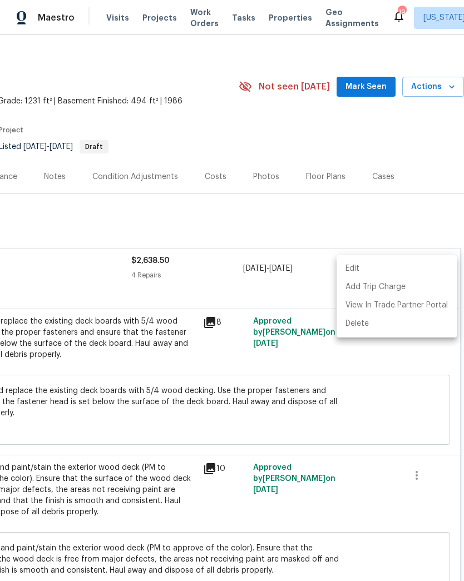
click at [228, 296] on div at bounding box center [232, 290] width 464 height 581
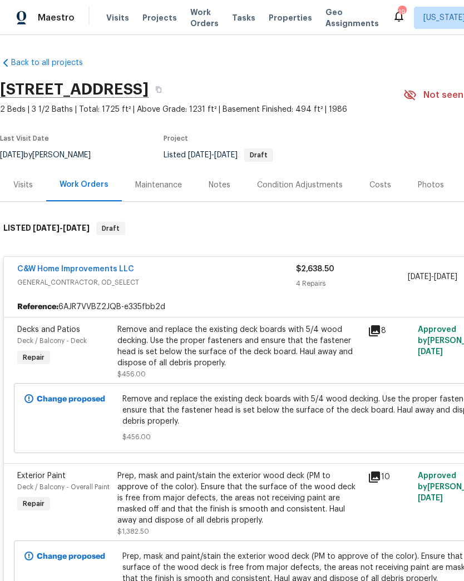
scroll to position [0, 0]
click at [109, 271] on link "C&W Home Improvements LLC" at bounding box center [75, 269] width 117 height 8
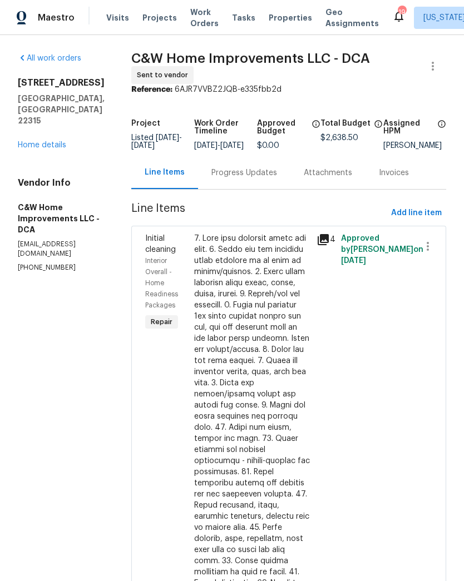
click at [243, 178] on div "Progress Updates" at bounding box center [244, 172] width 66 height 11
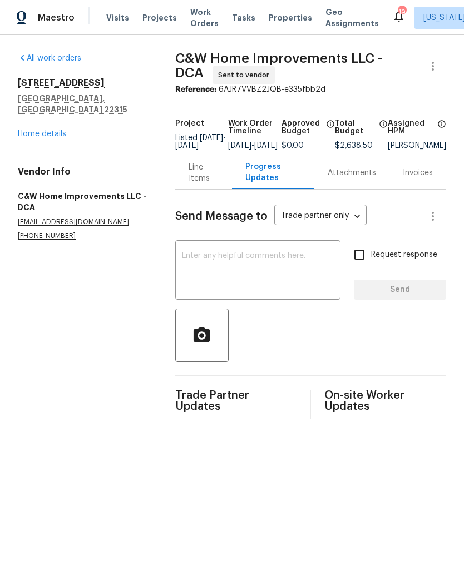
click at [304, 278] on textarea at bounding box center [258, 271] width 152 height 39
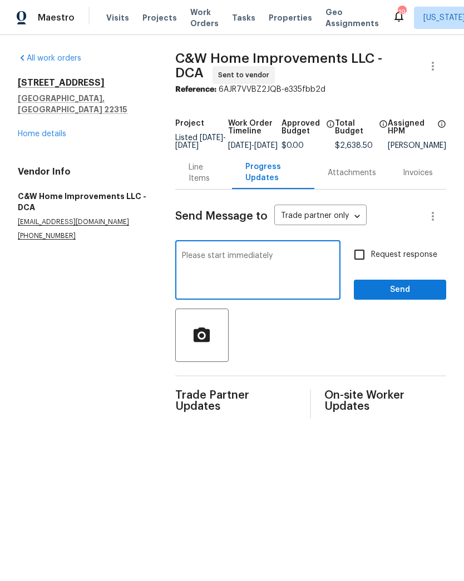
type textarea "Please start immediately"
click at [370, 261] on input "Request response" at bounding box center [358, 254] width 23 height 23
checkbox input "true"
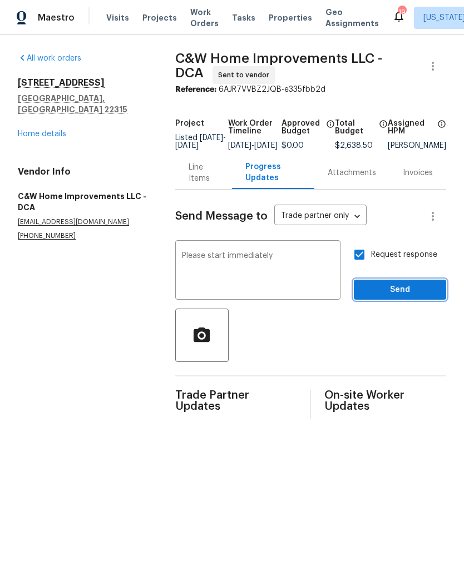
click at [397, 293] on span "Send" at bounding box center [399, 290] width 74 height 14
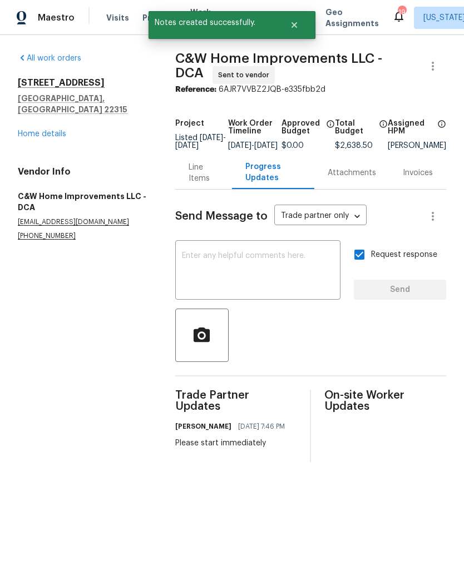
click at [50, 130] on link "Home details" at bounding box center [42, 134] width 48 height 8
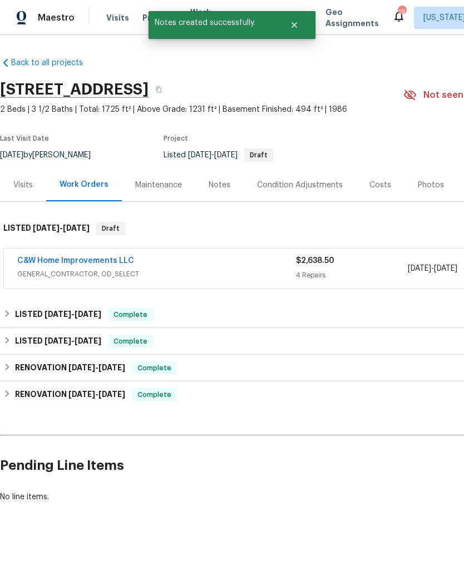
click at [218, 177] on div "Notes" at bounding box center [219, 184] width 48 height 33
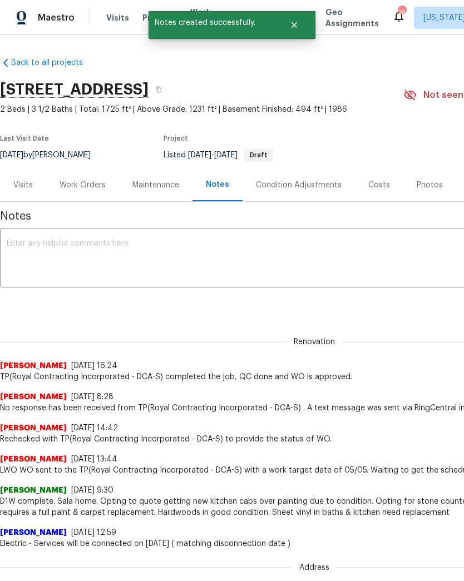
click at [216, 254] on textarea at bounding box center [314, 259] width 615 height 39
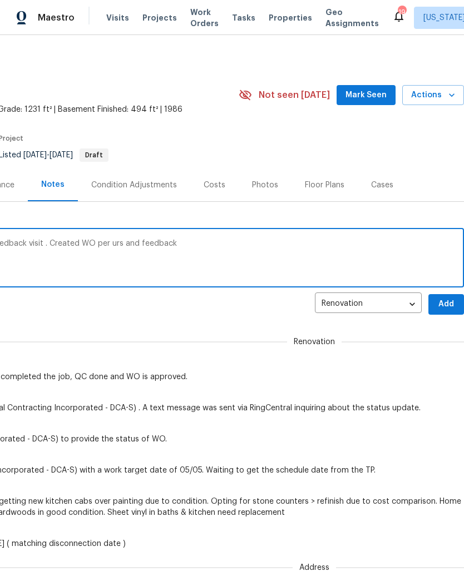
scroll to position [0, 165]
type textarea "Arrived on site per home check visit and feedback visit . Created WO per urs an…"
click at [448, 305] on span "Add" at bounding box center [446, 304] width 18 height 14
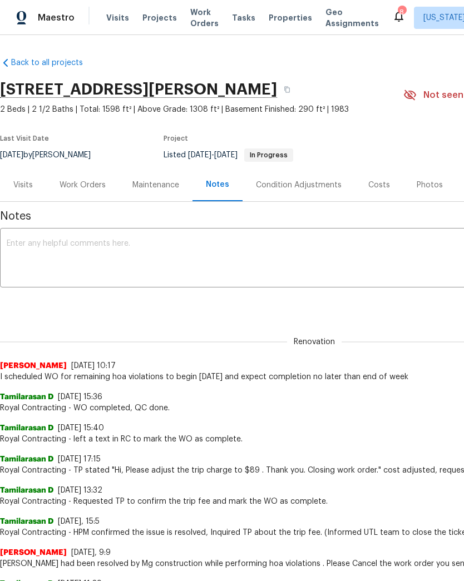
click at [166, 257] on textarea at bounding box center [314, 259] width 615 height 39
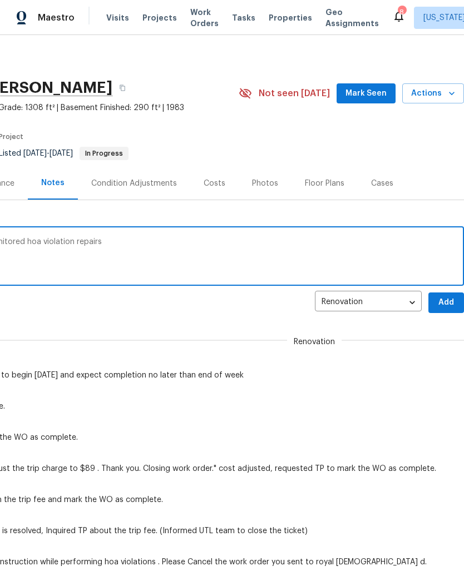
scroll to position [2, 165]
type textarea "Arrived on site to complete teardown . Monitored hoa violation repairs"
click at [447, 303] on span "Add" at bounding box center [446, 303] width 18 height 14
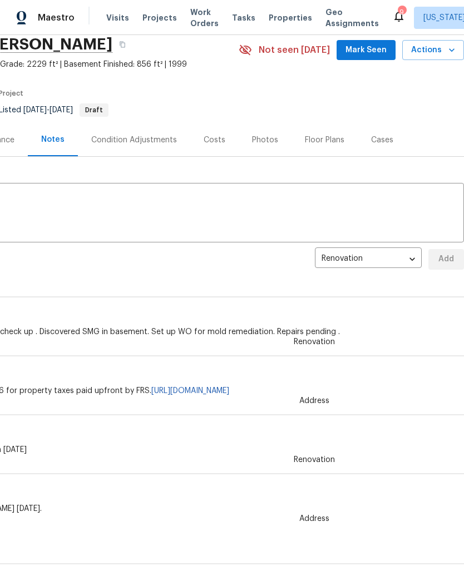
scroll to position [48, 165]
